Goal: Information Seeking & Learning: Find specific fact

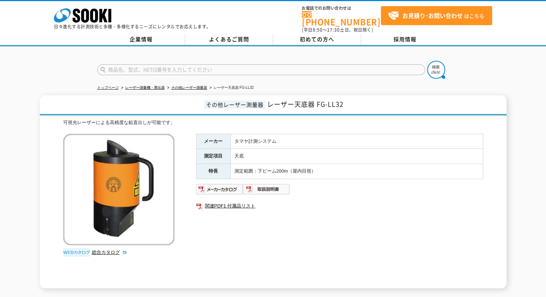
click at [138, 66] on input "text" at bounding box center [261, 69] width 328 height 11
type input "AT-10"
click at [427, 61] on button at bounding box center [436, 70] width 18 height 18
